Goal: Task Accomplishment & Management: Manage account settings

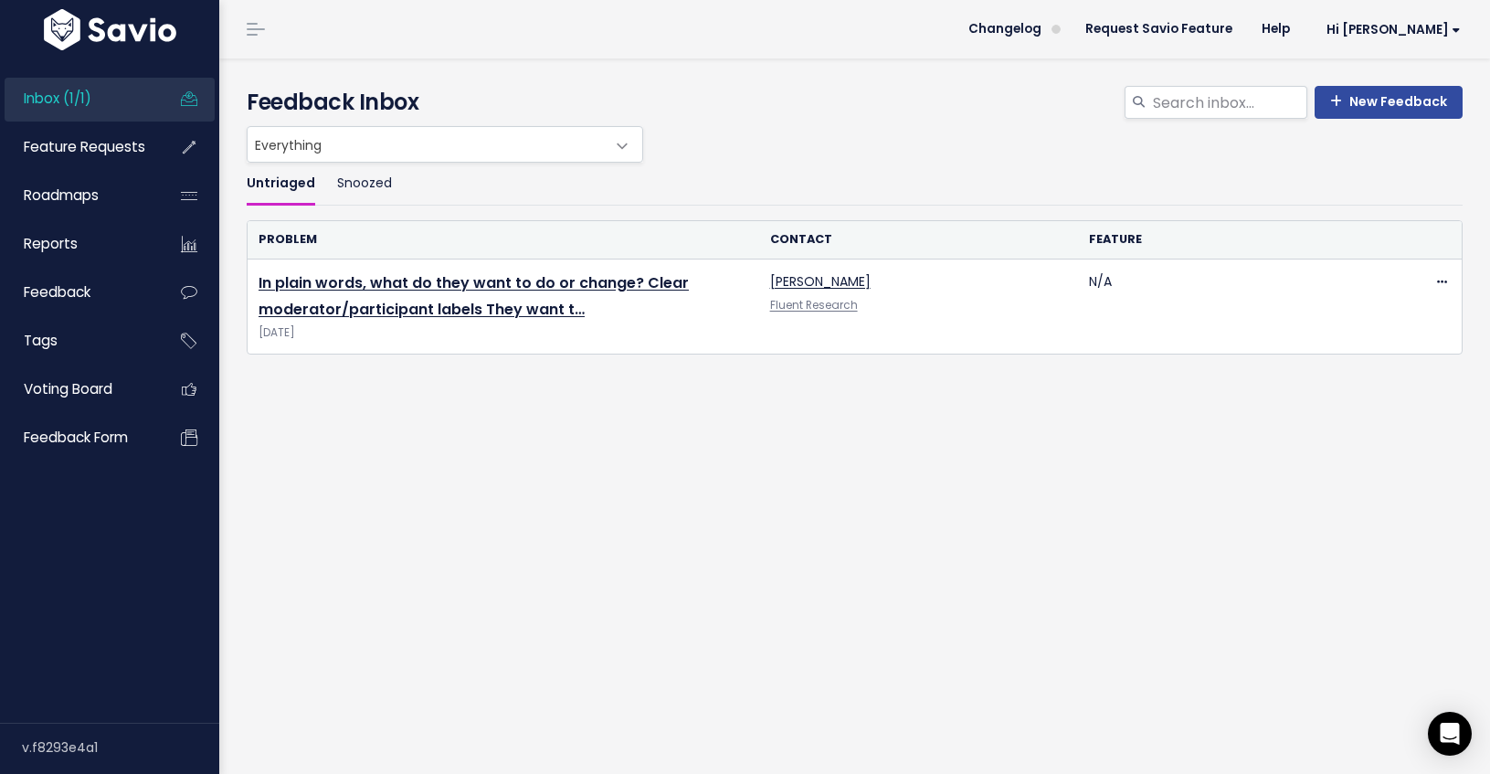
drag, startPoint x: 0, startPoint y: 0, endPoint x: 375, endPoint y: 428, distance: 568.5
click at [374, 428] on div "Untriaged Snoozed Problem Contact Feature In plain words, what do they want to …" at bounding box center [855, 332] width 1244 height 338
click at [359, 434] on div "Untriaged Snoozed Problem Contact Feature In plain words, what do they want to …" at bounding box center [855, 332] width 1244 height 338
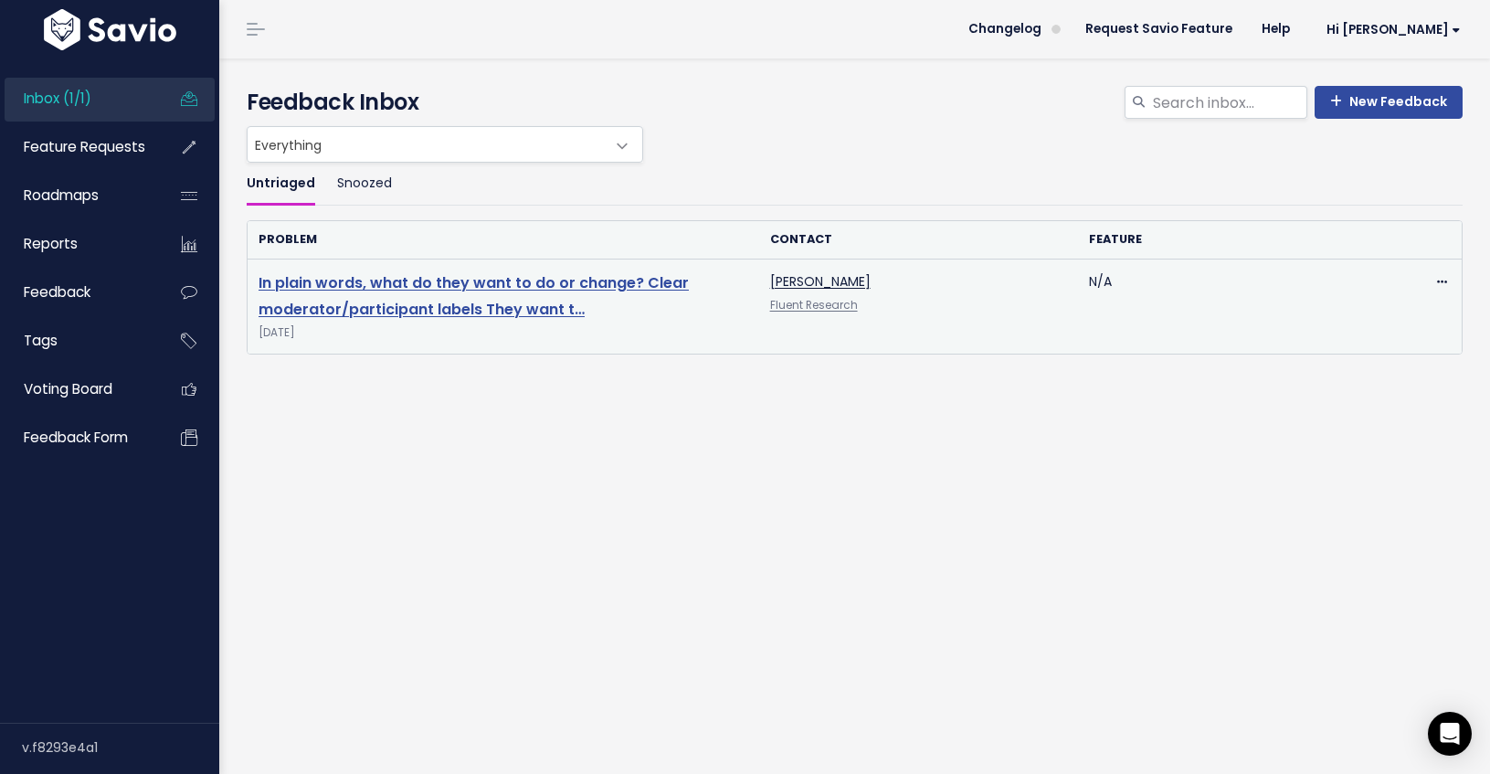
click at [488, 312] on link "In plain words, what do they want to do or change? Clear moderator/participant …" at bounding box center [474, 296] width 430 height 48
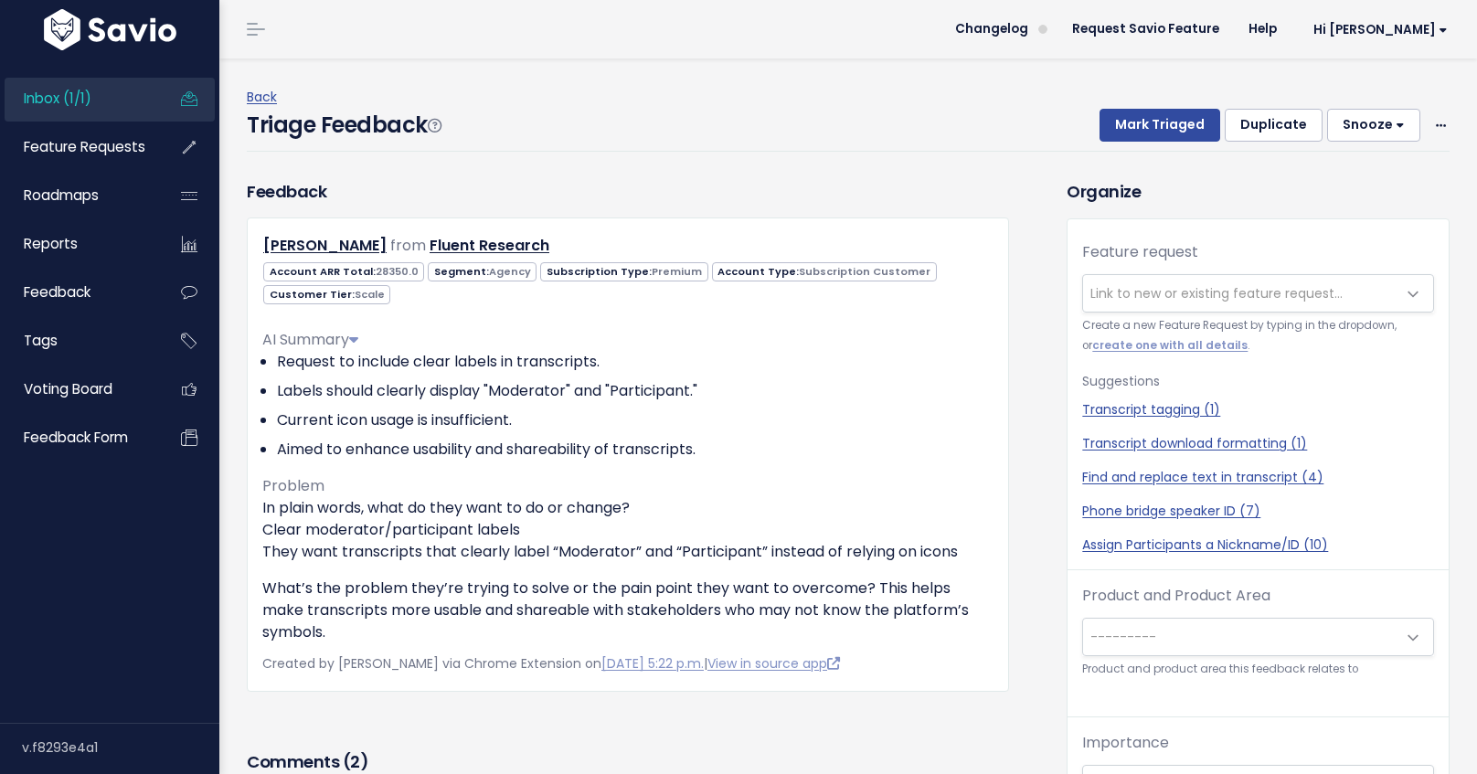
click at [598, 196] on div "Feedback [PERSON_NAME] from Fluent Research 28350.0" at bounding box center [628, 435] width 762 height 512
click at [1380, 140] on button "Snooze" at bounding box center [1373, 125] width 93 height 33
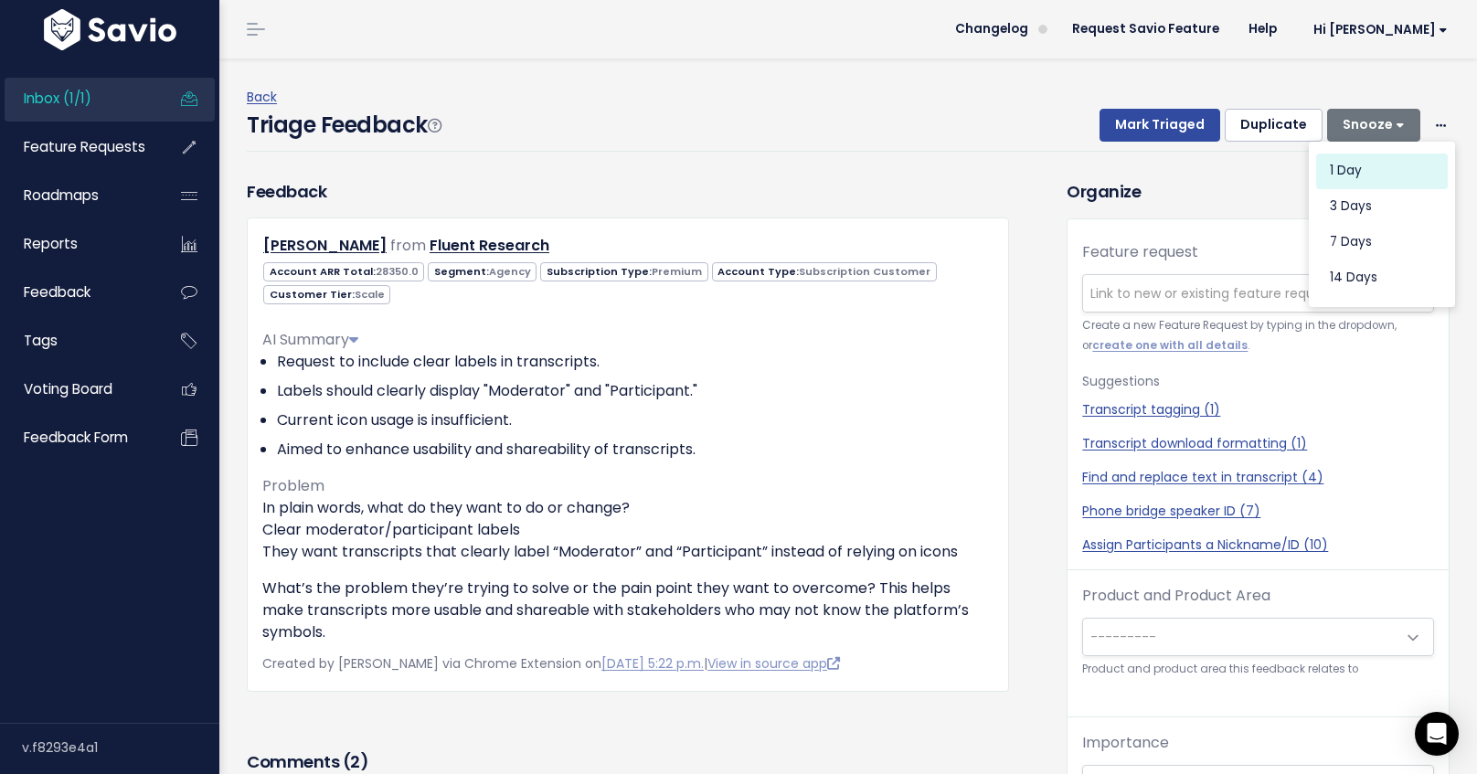
click at [1375, 162] on button "1 day" at bounding box center [1382, 172] width 132 height 36
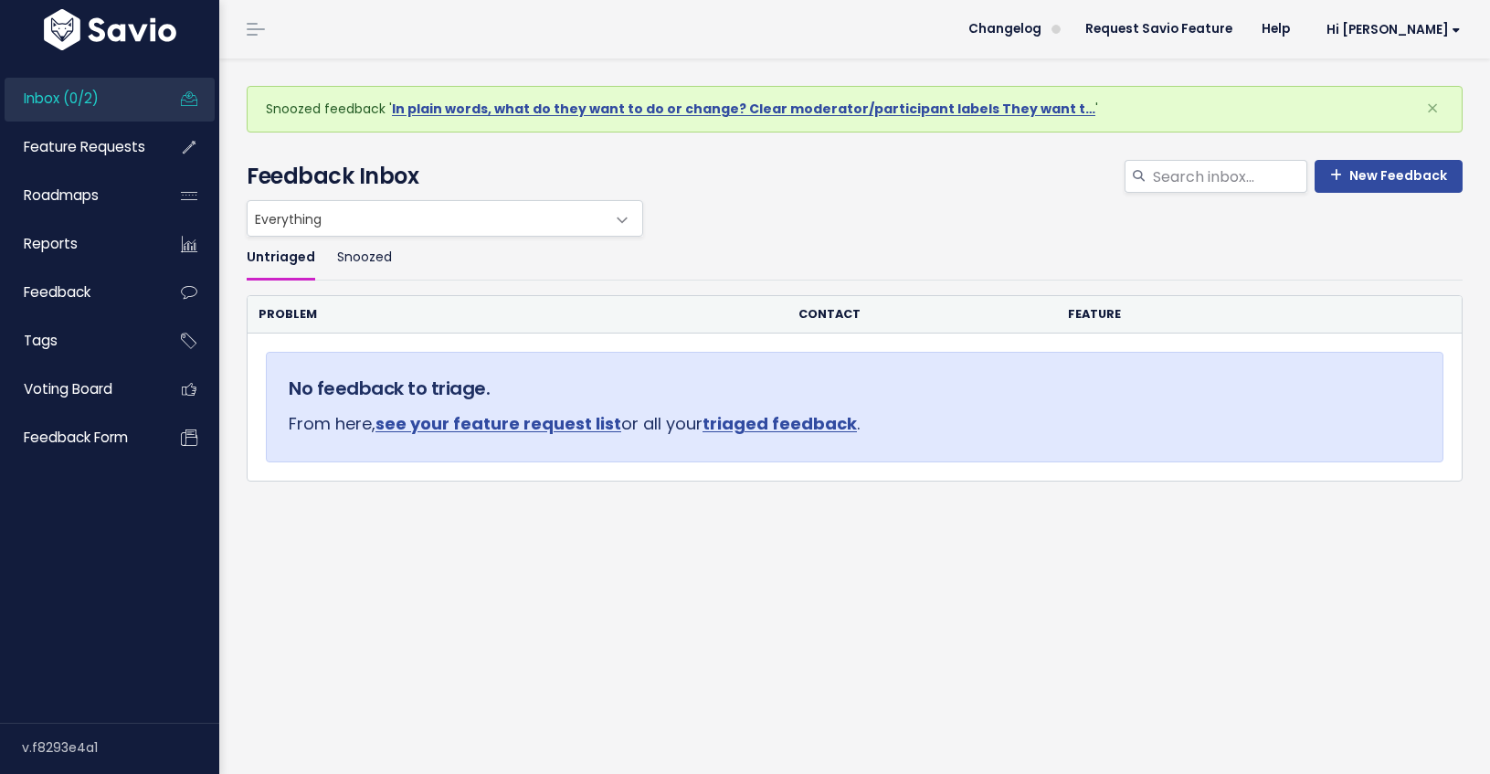
click at [88, 90] on span "Inbox (0/2)" at bounding box center [61, 98] width 75 height 19
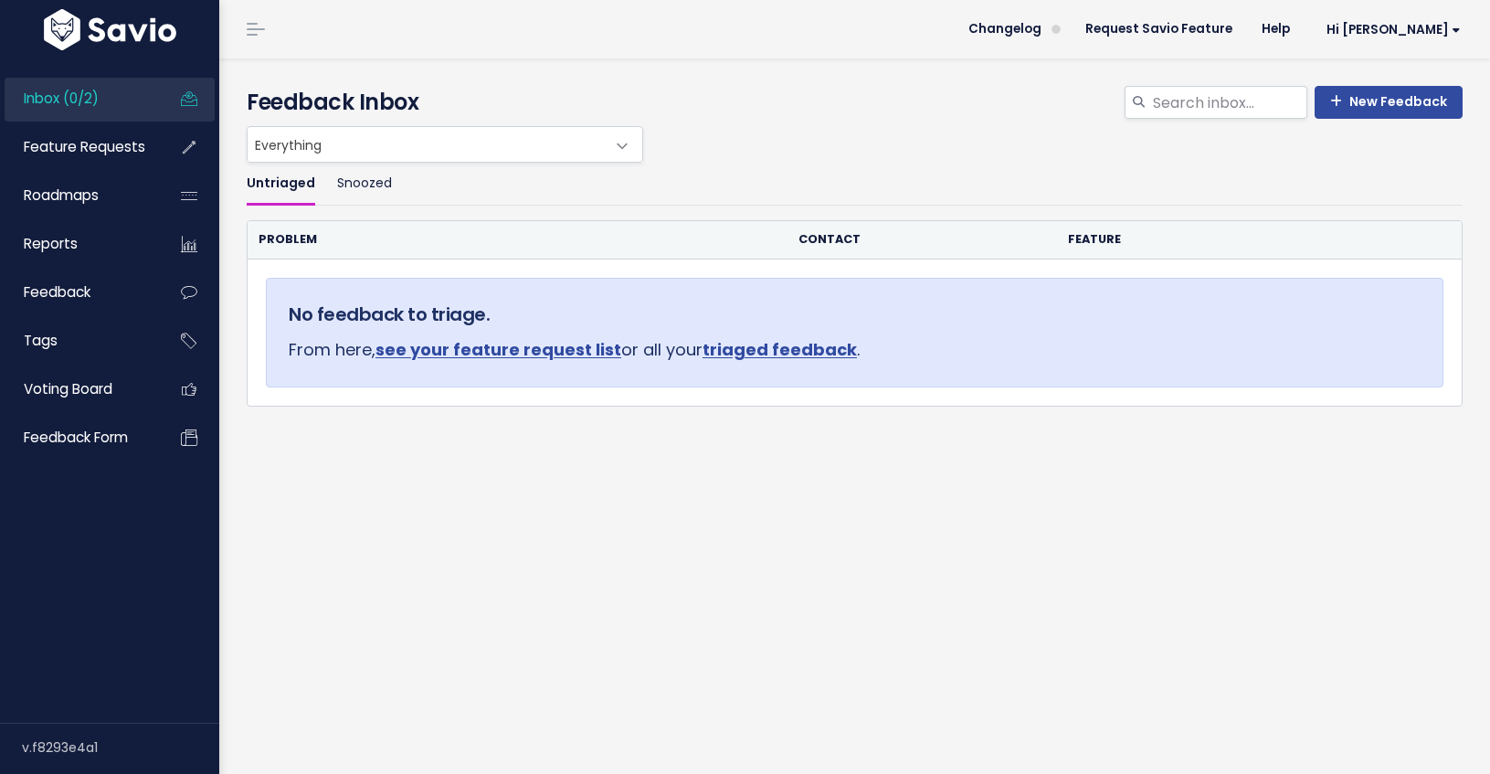
click at [689, 75] on div "New Feedback Feedback Inbox" at bounding box center [855, 92] width 1244 height 68
